Goal: Task Accomplishment & Management: Use online tool/utility

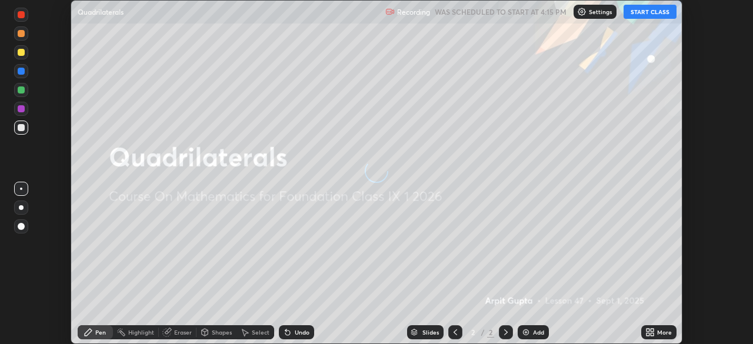
scroll to position [344, 753]
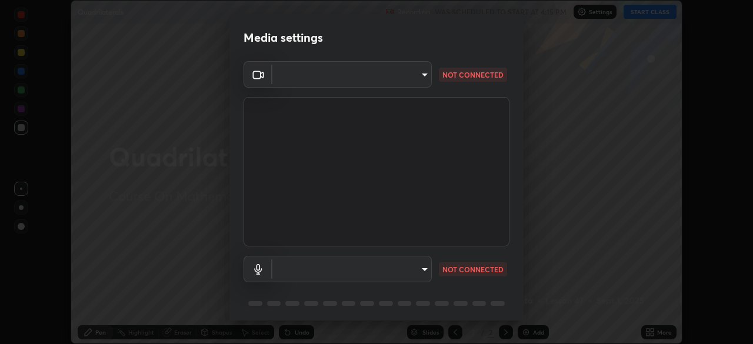
type input "ca8ffc5ae0b9abf836cb7166c3682d0a2b65ec00eabcf7571f9fef4303c89bb6"
type input "communications"
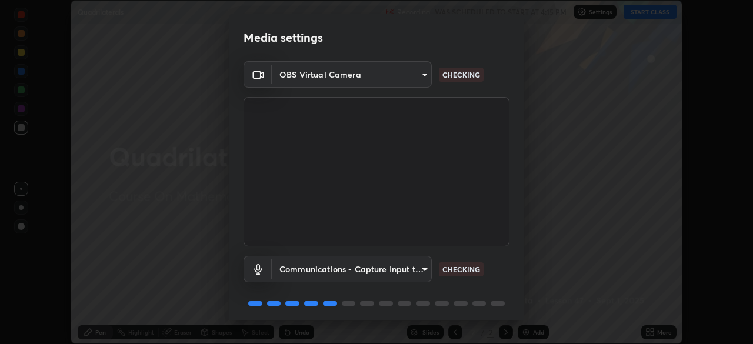
click at [315, 80] on body "Erase all Quadrilaterals Recording WAS SCHEDULED TO START AT 4:15 PM Settings S…" at bounding box center [376, 172] width 753 height 344
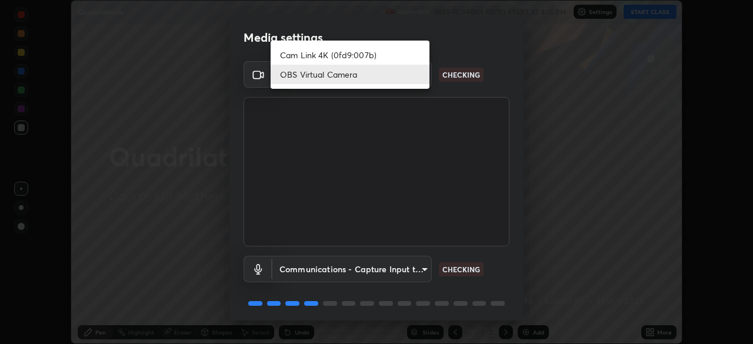
click at [319, 72] on li "OBS Virtual Camera" at bounding box center [350, 74] width 159 height 19
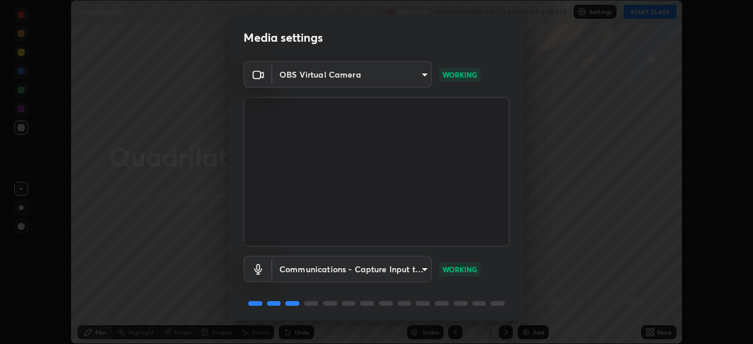
scroll to position [42, 0]
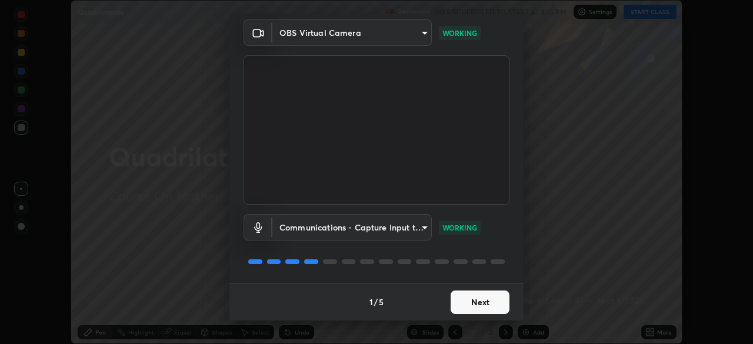
click at [469, 305] on button "Next" at bounding box center [479, 303] width 59 height 24
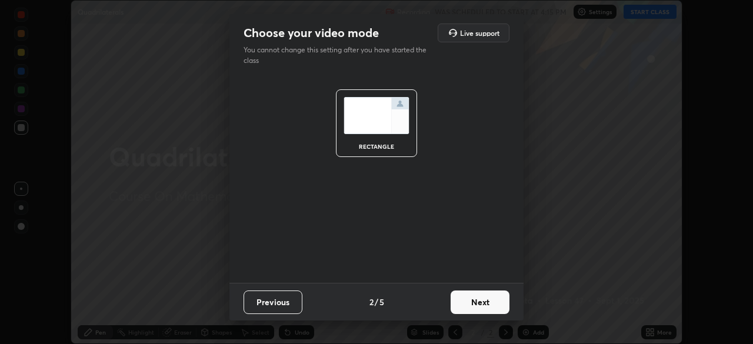
scroll to position [0, 0]
click at [468, 302] on button "Next" at bounding box center [479, 303] width 59 height 24
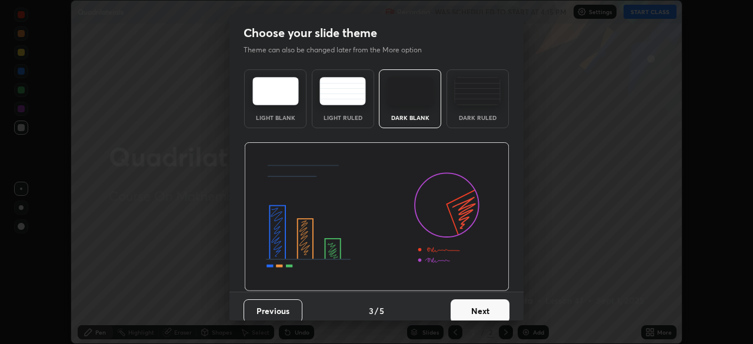
scroll to position [9, 0]
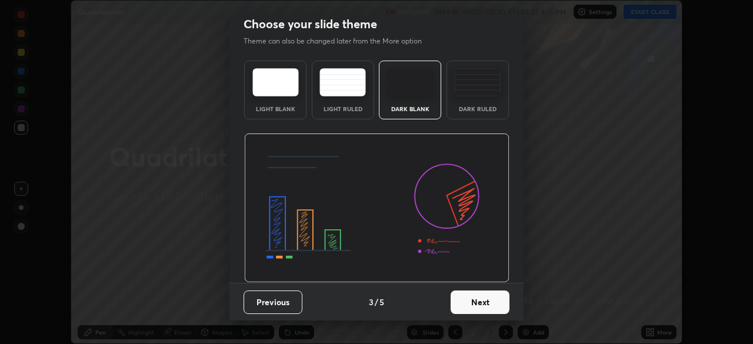
click at [480, 304] on button "Next" at bounding box center [479, 303] width 59 height 24
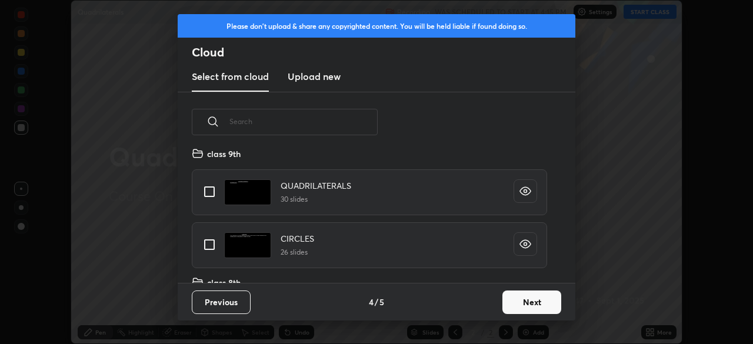
scroll to position [189, 0]
click at [216, 190] on input "grid" at bounding box center [209, 190] width 25 height 25
checkbox input "true"
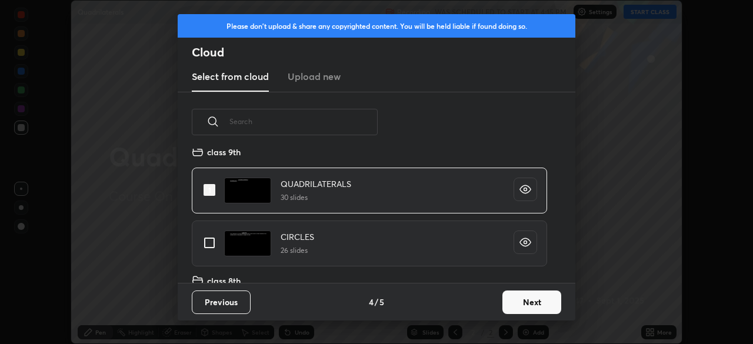
click at [528, 302] on button "Next" at bounding box center [531, 303] width 59 height 24
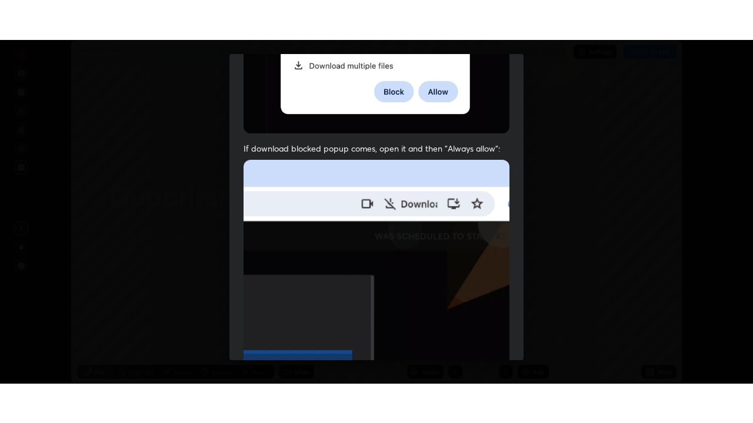
scroll to position [282, 0]
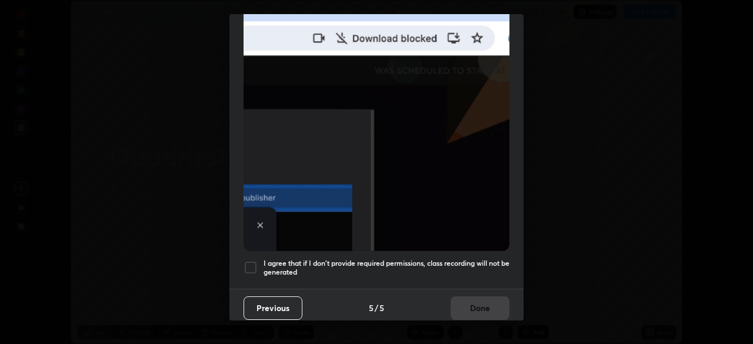
click at [252, 267] on div at bounding box center [250, 268] width 14 height 14
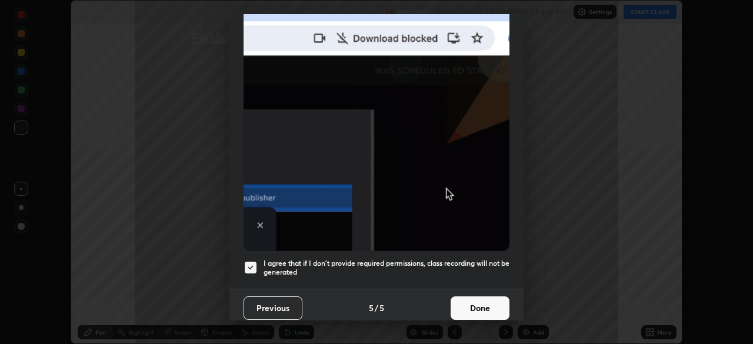
click at [469, 301] on button "Done" at bounding box center [479, 308] width 59 height 24
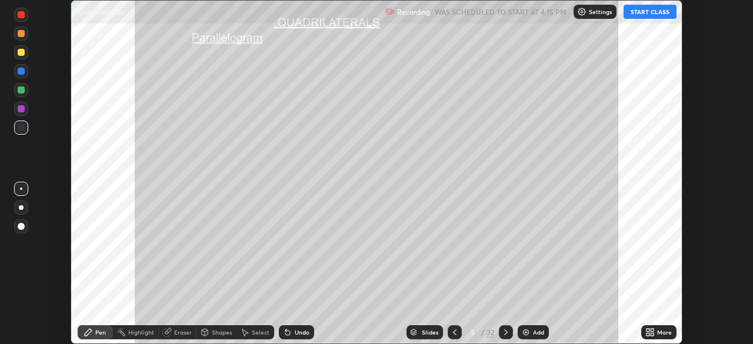
click at [653, 11] on button "START CLASS" at bounding box center [649, 12] width 53 height 14
click at [653, 329] on icon at bounding box center [651, 330] width 3 height 3
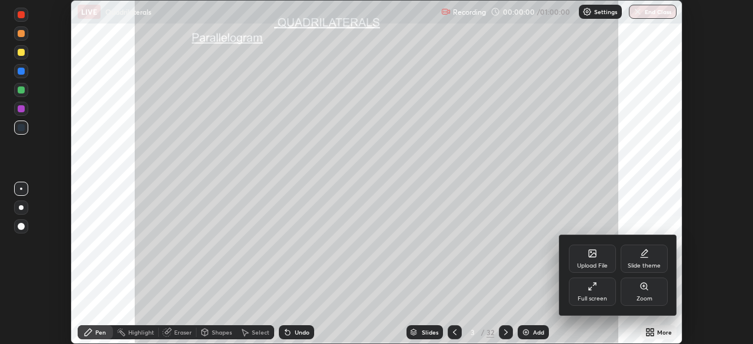
click at [602, 296] on div "Full screen" at bounding box center [591, 299] width 29 height 6
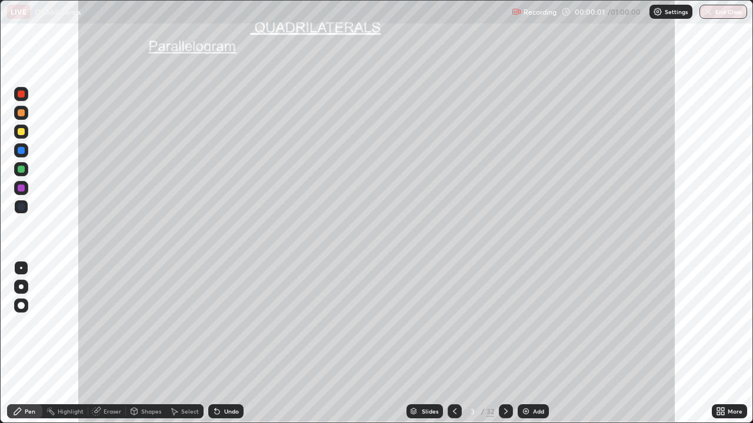
scroll to position [423, 753]
click at [726, 343] on div "More" at bounding box center [729, 412] width 35 height 14
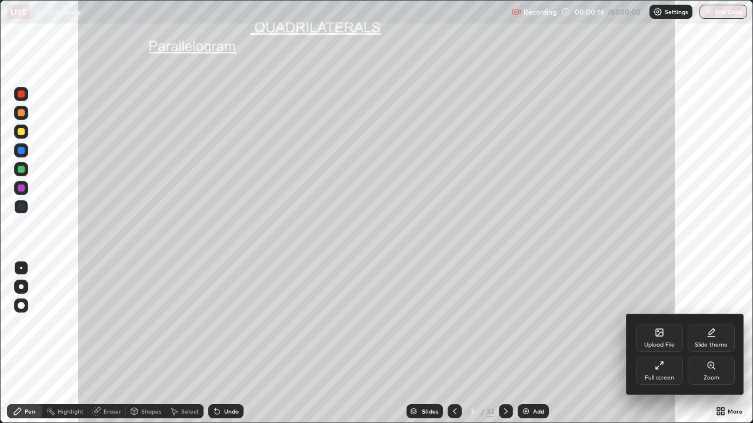
click at [589, 343] on div at bounding box center [376, 211] width 753 height 423
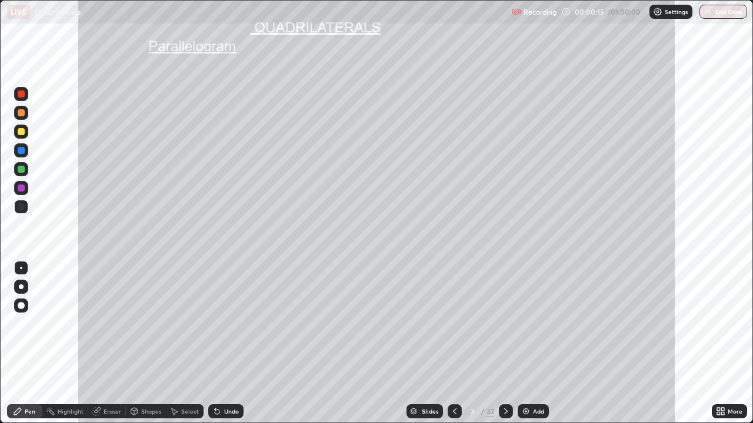
click at [422, 343] on div "Slides" at bounding box center [430, 412] width 16 height 6
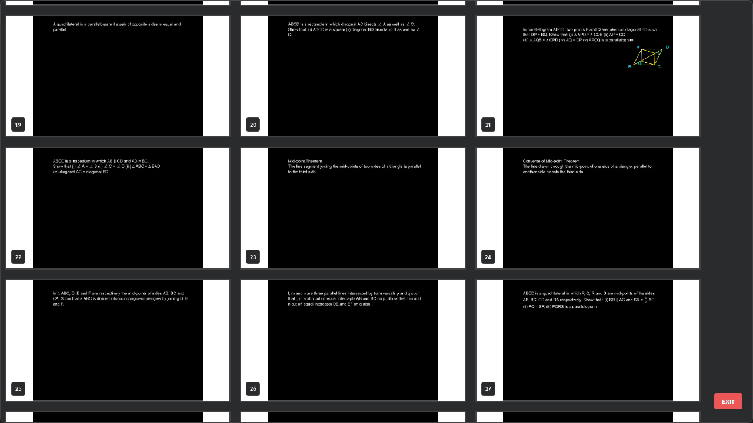
scroll to position [785, 0]
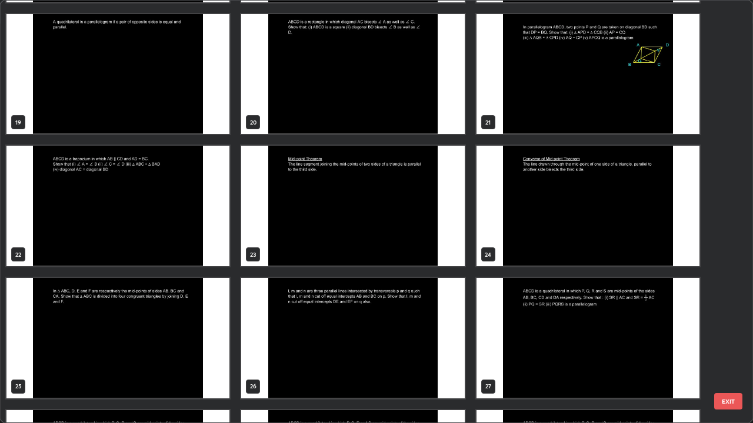
click at [539, 215] on img "grid" at bounding box center [587, 206] width 223 height 121
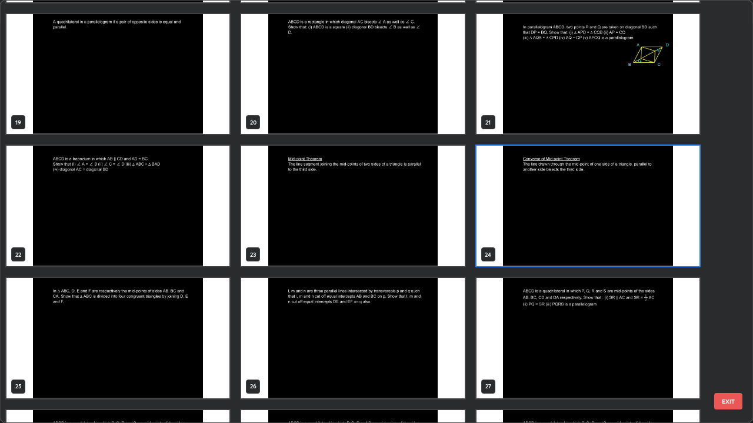
click at [539, 215] on img "grid" at bounding box center [587, 206] width 223 height 121
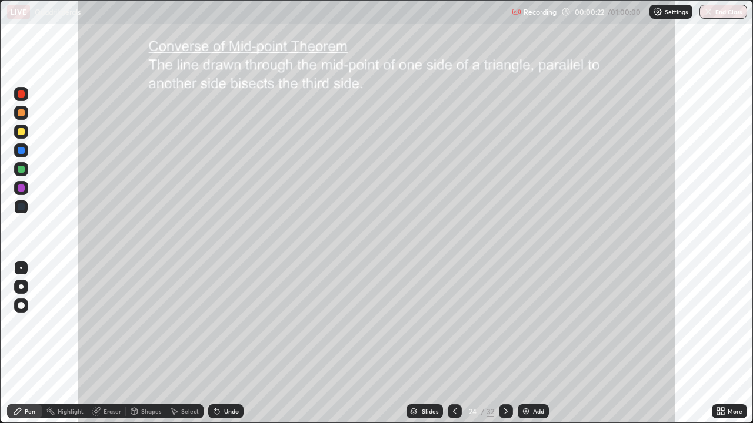
click at [509, 343] on icon at bounding box center [505, 411] width 9 height 9
click at [505, 343] on icon at bounding box center [506, 412] width 4 height 6
click at [506, 343] on icon at bounding box center [506, 412] width 4 height 6
click at [506, 343] on div at bounding box center [506, 412] width 14 height 14
click at [455, 343] on icon at bounding box center [454, 411] width 9 height 9
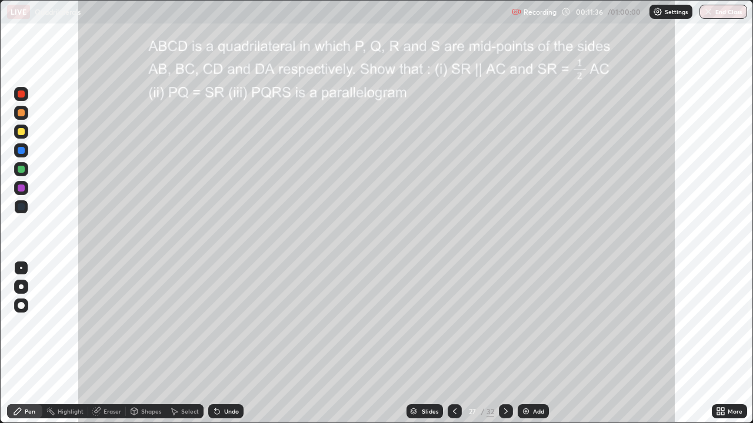
click at [455, 343] on icon at bounding box center [455, 412] width 4 height 6
click at [450, 343] on icon at bounding box center [454, 411] width 9 height 9
click at [451, 343] on icon at bounding box center [454, 411] width 9 height 9
click at [452, 343] on icon at bounding box center [454, 411] width 9 height 9
click at [506, 343] on icon at bounding box center [506, 412] width 4 height 6
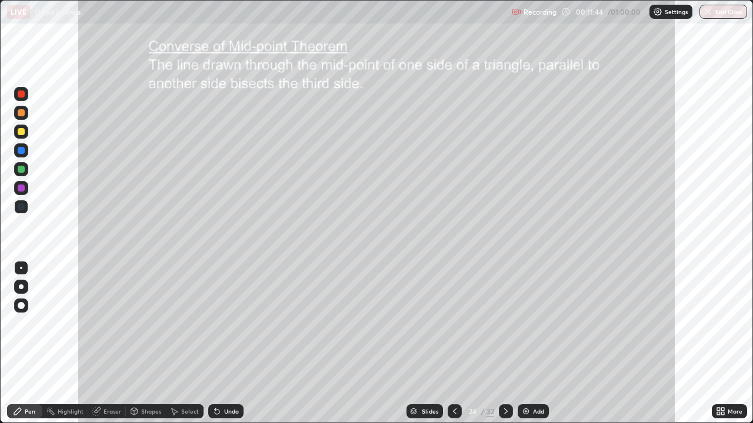
click at [506, 343] on icon at bounding box center [506, 412] width 4 height 6
click at [503, 343] on icon at bounding box center [505, 411] width 9 height 9
click at [507, 343] on icon at bounding box center [505, 411] width 9 height 9
click at [506, 343] on icon at bounding box center [505, 411] width 9 height 9
click at [457, 343] on icon at bounding box center [454, 411] width 9 height 9
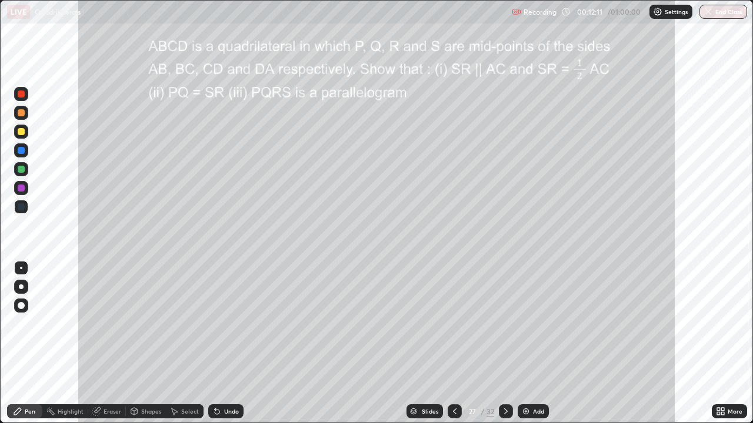
click at [506, 343] on icon at bounding box center [506, 412] width 4 height 6
click at [142, 343] on div "Shapes" at bounding box center [151, 412] width 20 height 6
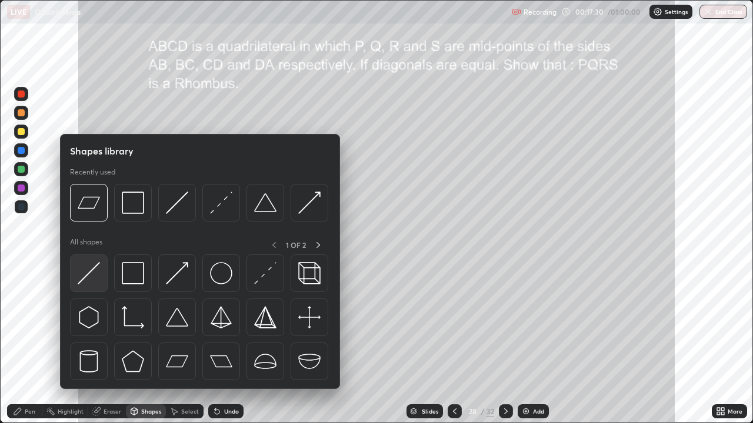
click at [96, 265] on img at bounding box center [89, 273] width 22 height 22
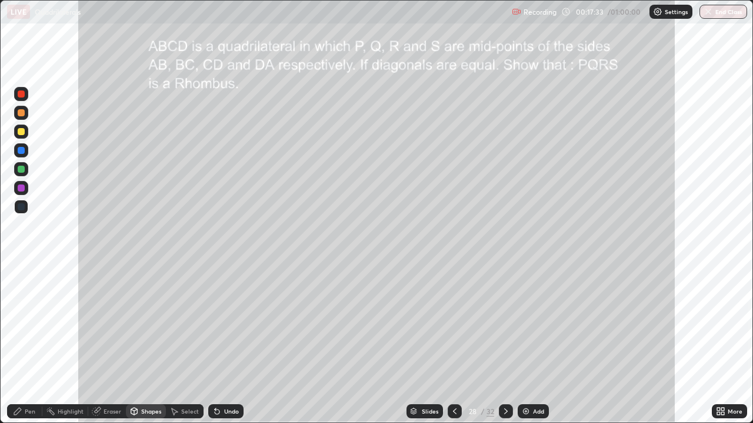
click at [232, 343] on div "Undo" at bounding box center [225, 412] width 35 height 14
click at [26, 133] on div at bounding box center [21, 132] width 14 height 14
click at [28, 343] on div "Pen" at bounding box center [30, 412] width 11 height 6
click at [22, 115] on div at bounding box center [21, 112] width 7 height 7
click at [22, 150] on div at bounding box center [21, 150] width 7 height 7
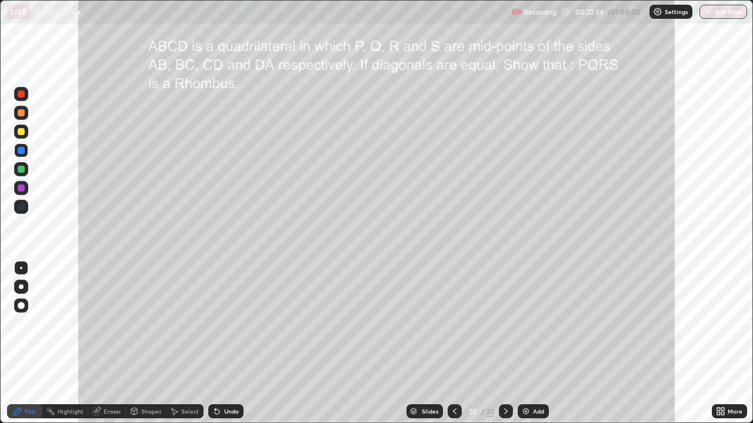
click at [146, 343] on div "Shapes" at bounding box center [151, 412] width 20 height 6
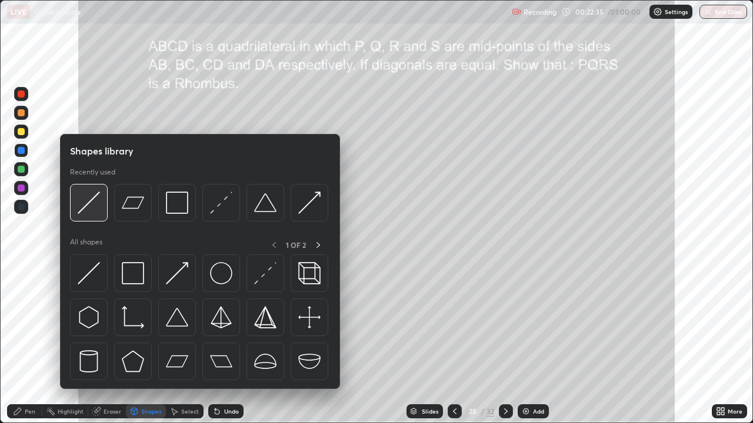
click at [99, 205] on img at bounding box center [89, 203] width 22 height 22
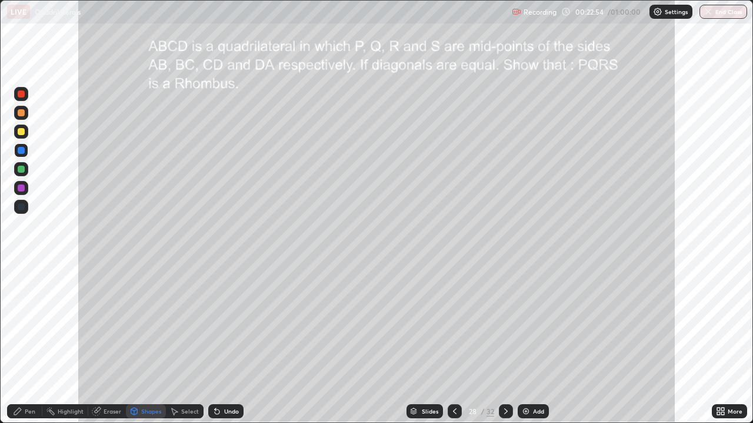
click at [31, 343] on div "Pen" at bounding box center [30, 412] width 11 height 6
click at [23, 115] on div at bounding box center [21, 112] width 7 height 7
click at [22, 167] on div at bounding box center [21, 169] width 7 height 7
click at [142, 343] on div "Shapes" at bounding box center [151, 412] width 20 height 6
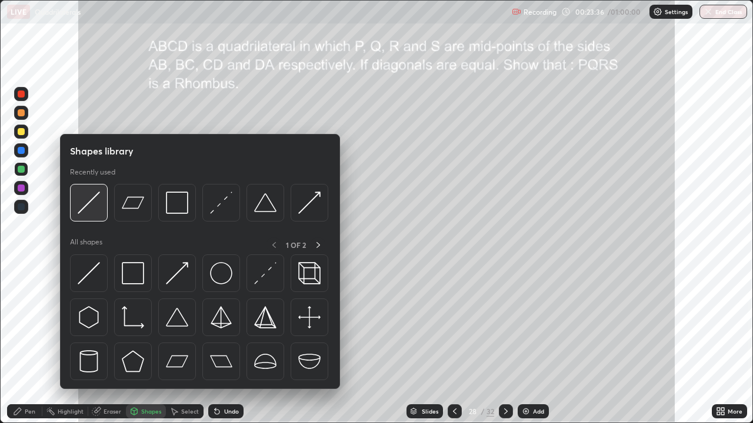
click at [91, 206] on img at bounding box center [89, 203] width 22 height 22
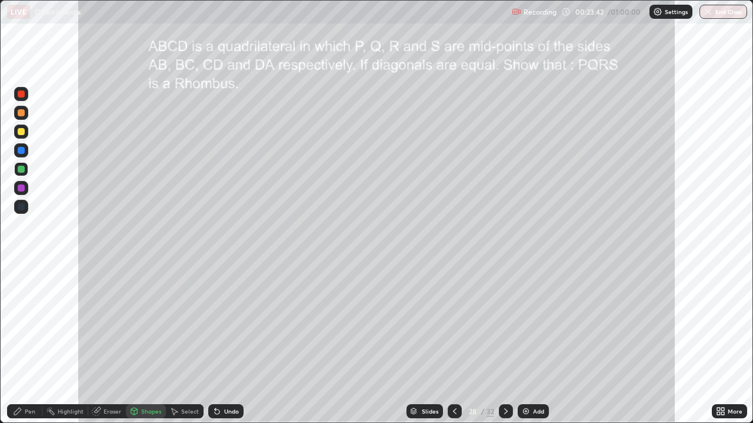
click at [30, 343] on div "Pen" at bounding box center [30, 412] width 11 height 6
click at [453, 343] on icon at bounding box center [454, 411] width 9 height 9
click at [76, 343] on div "Highlight" at bounding box center [71, 412] width 26 height 6
click at [19, 343] on icon at bounding box center [17, 411] width 7 height 7
click at [505, 343] on icon at bounding box center [505, 411] width 9 height 9
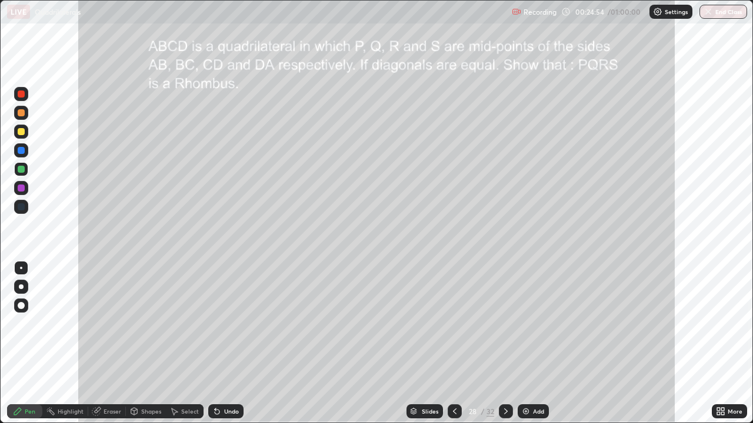
click at [65, 343] on div "Highlight" at bounding box center [71, 412] width 26 height 6
click at [26, 343] on div "Pen" at bounding box center [30, 412] width 11 height 6
click at [24, 112] on div at bounding box center [21, 112] width 7 height 7
click at [21, 135] on div at bounding box center [21, 131] width 7 height 7
click at [152, 343] on div "Shapes" at bounding box center [151, 412] width 20 height 6
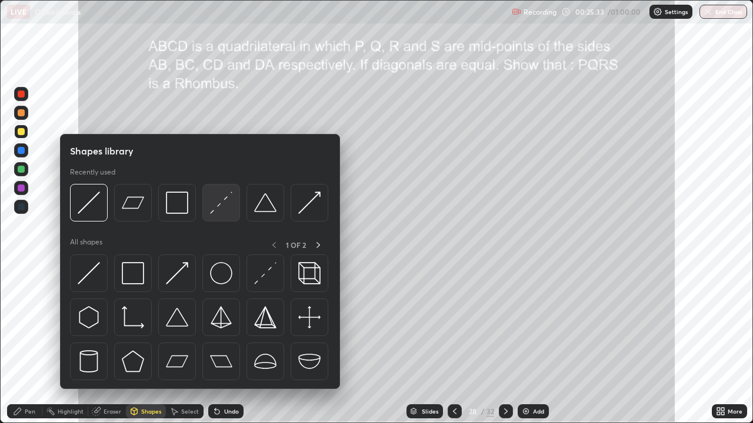
click at [216, 209] on img at bounding box center [221, 203] width 22 height 22
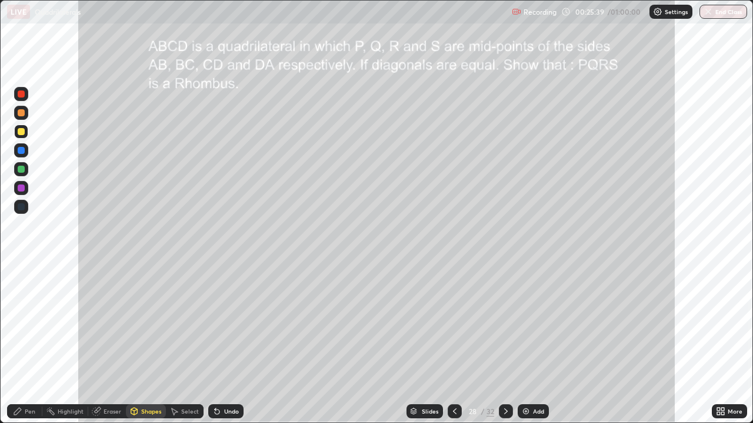
click at [28, 343] on div "Pen" at bounding box center [24, 412] width 35 height 14
click at [227, 343] on div "Undo" at bounding box center [225, 412] width 35 height 14
click at [19, 172] on div at bounding box center [21, 169] width 7 height 7
click at [223, 343] on div "Undo" at bounding box center [225, 412] width 35 height 14
click at [20, 133] on div at bounding box center [21, 131] width 7 height 7
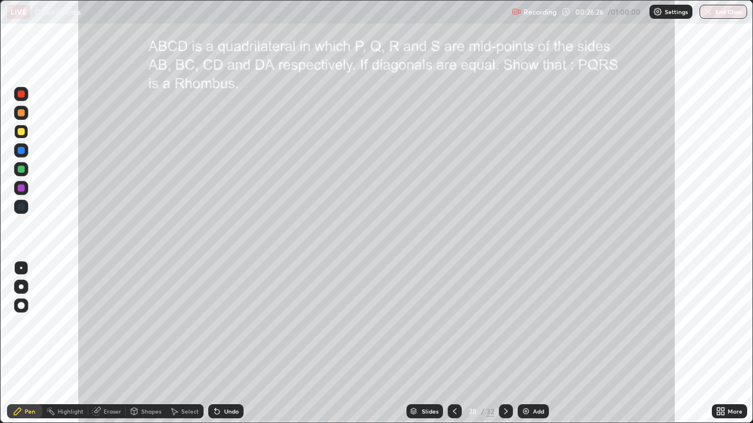
click at [21, 113] on div at bounding box center [21, 112] width 7 height 7
click at [19, 187] on div at bounding box center [21, 188] width 7 height 7
click at [18, 113] on div at bounding box center [21, 112] width 7 height 7
click at [146, 343] on div "Shapes" at bounding box center [151, 412] width 20 height 6
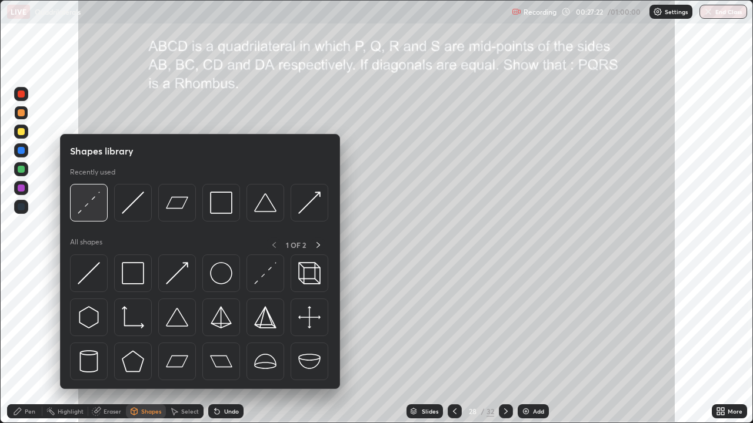
click at [94, 198] on img at bounding box center [89, 203] width 22 height 22
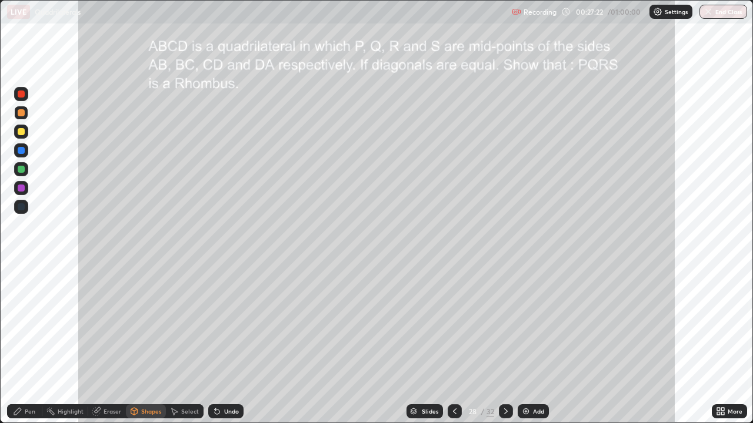
click at [19, 95] on div at bounding box center [21, 94] width 7 height 7
click at [24, 343] on div "Pen" at bounding box center [24, 412] width 35 height 14
click at [19, 189] on div at bounding box center [21, 188] width 7 height 7
click at [152, 343] on div "Shapes" at bounding box center [151, 412] width 20 height 6
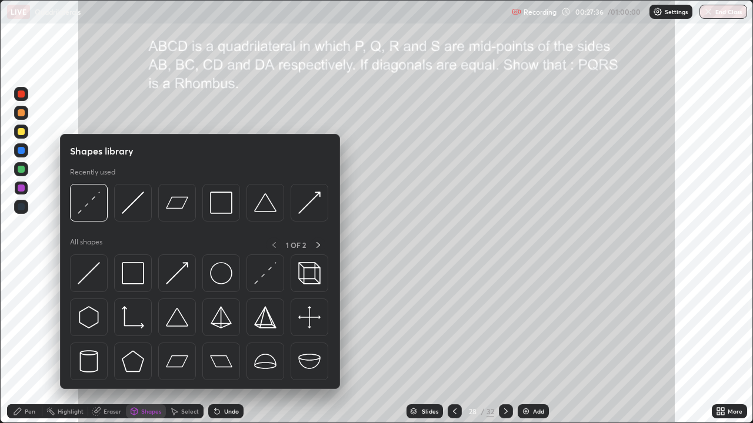
click at [147, 343] on div "Shapes" at bounding box center [151, 412] width 20 height 6
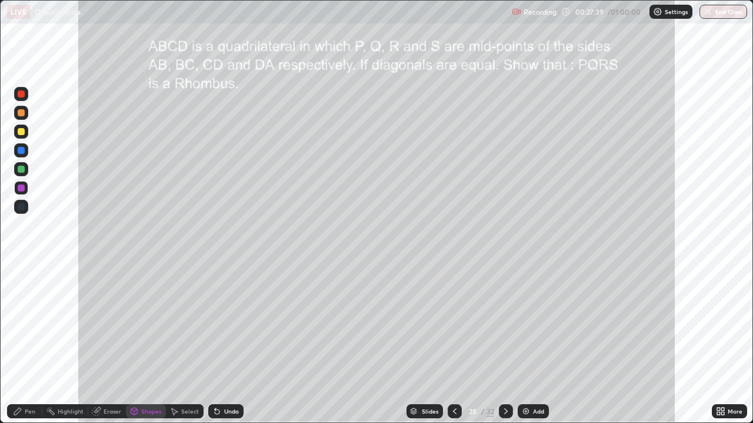
click at [28, 343] on div "Pen" at bounding box center [24, 412] width 35 height 14
click at [22, 147] on div at bounding box center [21, 150] width 7 height 7
click at [227, 343] on div "Undo" at bounding box center [231, 412] width 15 height 6
click at [231, 343] on div "Undo" at bounding box center [231, 412] width 15 height 6
click at [20, 134] on div at bounding box center [21, 131] width 7 height 7
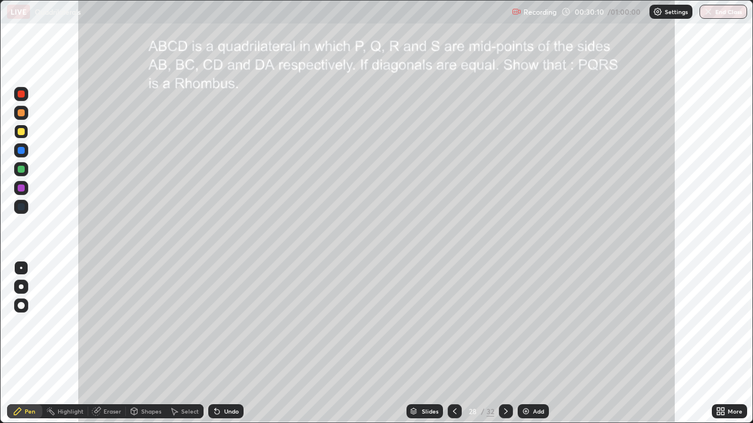
click at [19, 150] on div at bounding box center [21, 150] width 7 height 7
click at [222, 343] on div "Undo" at bounding box center [225, 412] width 35 height 14
click at [220, 343] on div "Undo" at bounding box center [225, 412] width 35 height 14
click at [18, 94] on div at bounding box center [21, 94] width 7 height 7
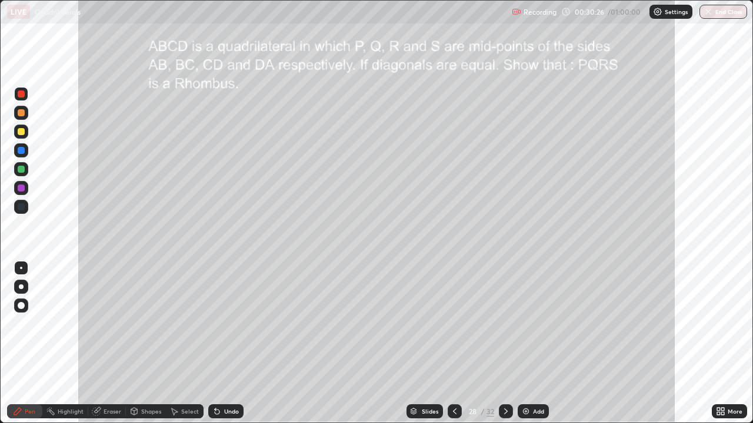
click at [76, 343] on div "Highlight" at bounding box center [71, 412] width 26 height 6
click at [29, 343] on div "Pen" at bounding box center [30, 412] width 11 height 6
click at [19, 189] on div at bounding box center [21, 188] width 7 height 7
click at [18, 171] on div at bounding box center [21, 169] width 7 height 7
click at [20, 133] on div at bounding box center [21, 131] width 7 height 7
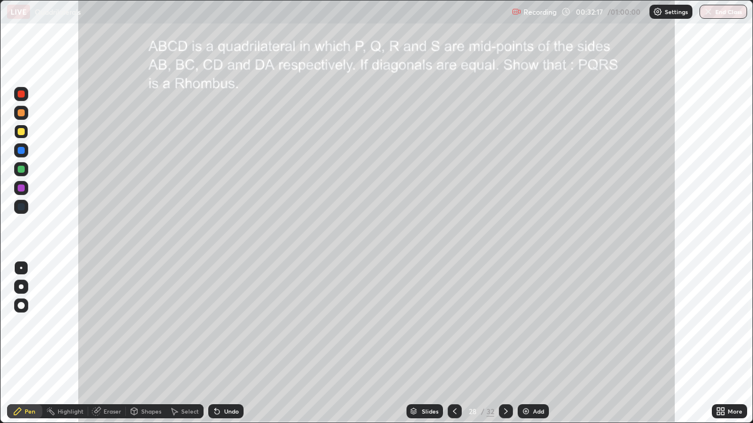
click at [72, 343] on div "Highlight" at bounding box center [71, 412] width 26 height 6
click at [64, 343] on div "Highlight" at bounding box center [65, 412] width 46 height 14
click at [505, 343] on icon at bounding box center [505, 411] width 9 height 9
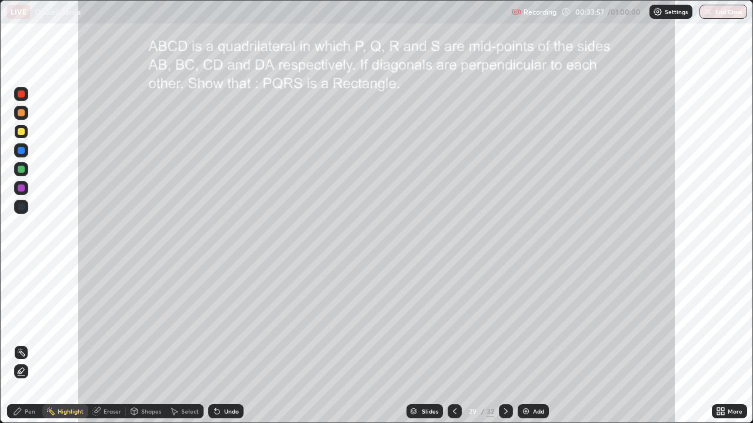
click at [502, 343] on icon at bounding box center [505, 411] width 9 height 9
click at [456, 343] on icon at bounding box center [454, 411] width 9 height 9
click at [455, 343] on icon at bounding box center [454, 411] width 9 height 9
click at [504, 343] on icon at bounding box center [506, 412] width 4 height 6
click at [450, 343] on icon at bounding box center [454, 411] width 9 height 9
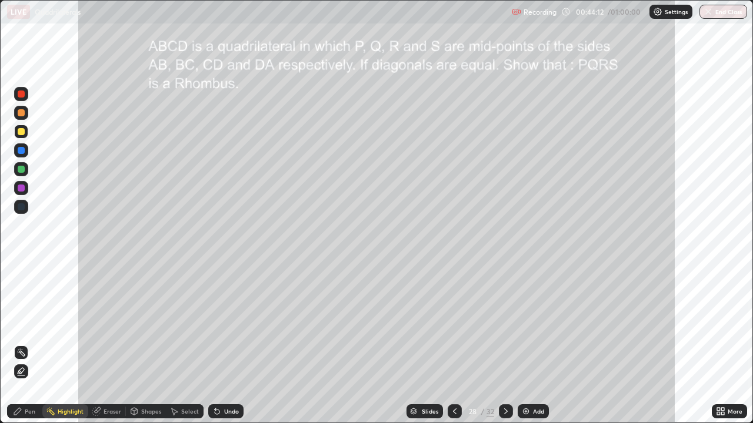
click at [74, 343] on div "Highlight" at bounding box center [71, 412] width 26 height 6
click at [18, 343] on circle at bounding box center [17, 351] width 1 height 1
click at [506, 343] on icon at bounding box center [505, 411] width 9 height 9
click at [505, 343] on icon at bounding box center [506, 412] width 4 height 6
click at [453, 343] on icon at bounding box center [454, 411] width 9 height 9
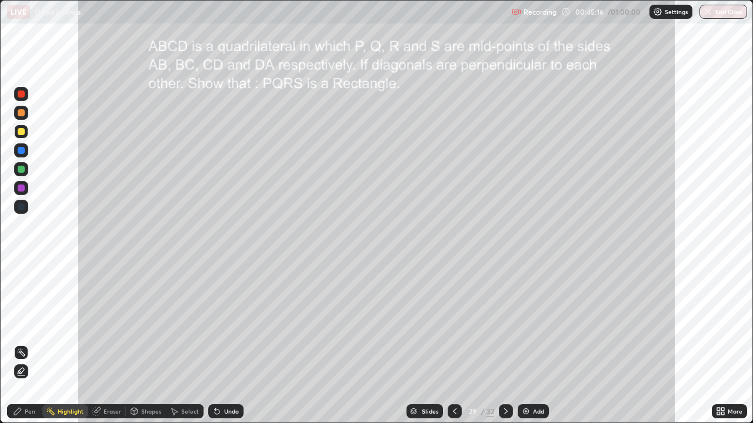
click at [452, 343] on icon at bounding box center [454, 411] width 9 height 9
click at [505, 343] on icon at bounding box center [505, 411] width 9 height 9
click at [455, 343] on icon at bounding box center [455, 412] width 4 height 6
click at [505, 343] on icon at bounding box center [505, 411] width 9 height 9
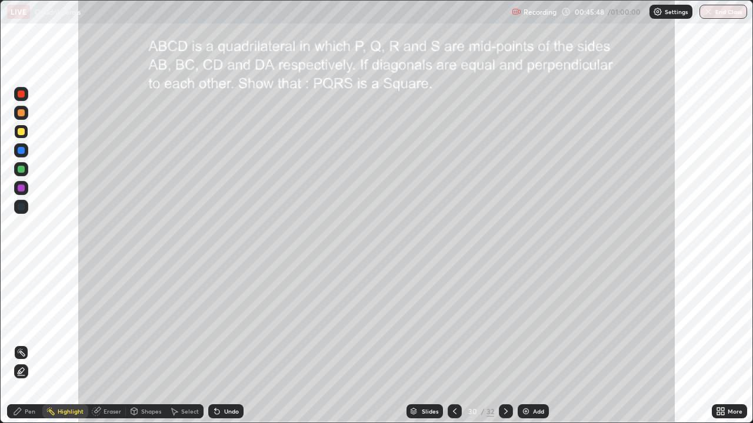
click at [453, 343] on icon at bounding box center [454, 411] width 9 height 9
click at [502, 343] on icon at bounding box center [505, 411] width 9 height 9
click at [459, 343] on div at bounding box center [455, 412] width 14 height 14
click at [718, 11] on button "End Class" at bounding box center [723, 12] width 48 height 14
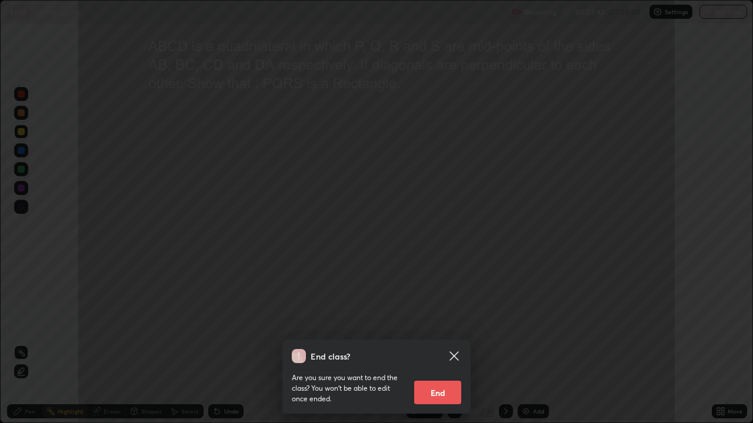
click at [438, 343] on button "End" at bounding box center [437, 393] width 47 height 24
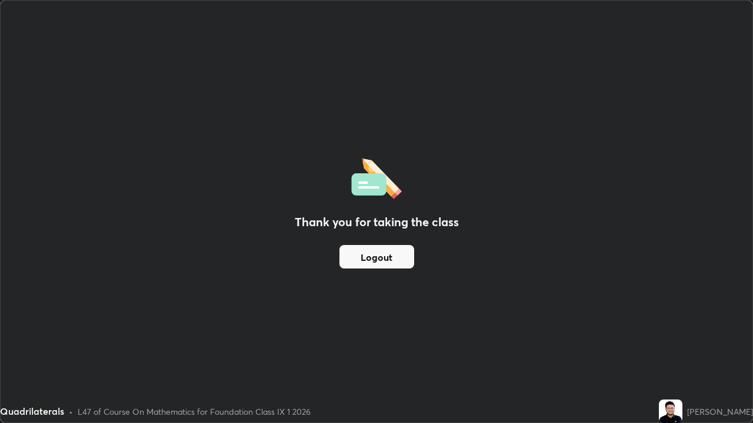
click at [389, 258] on button "Logout" at bounding box center [376, 257] width 75 height 24
